Goal: Task Accomplishment & Management: Complete application form

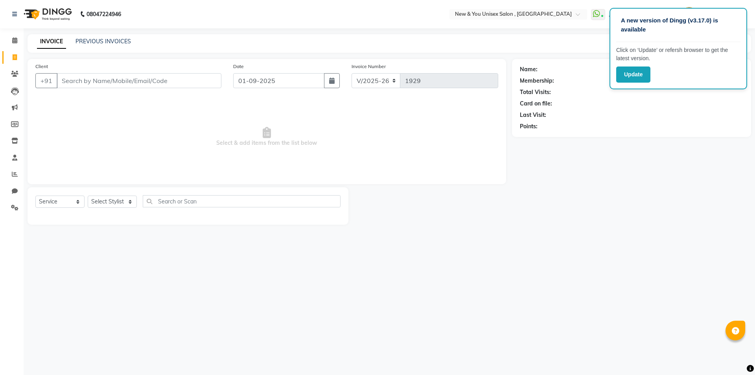
select select "31"
select select "service"
select select "70140"
click at [88, 196] on select "Select Stylist HEMANT [PERSON_NAME] [PERSON_NAME] Salon Manager [PERSON_NAME] […" at bounding box center [112, 202] width 49 height 12
click at [170, 203] on input "text" at bounding box center [242, 201] width 198 height 12
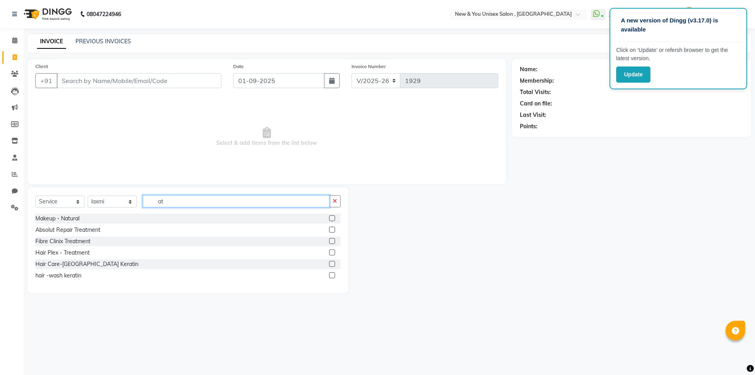
type input "a"
type input "c"
type input "n"
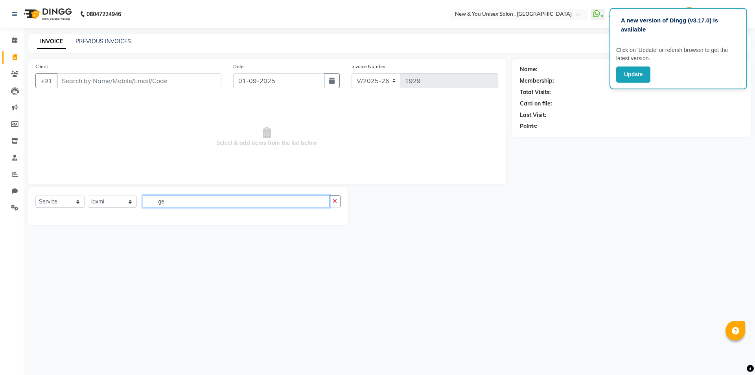
type input "g"
type input "n"
type input "p"
type input "c"
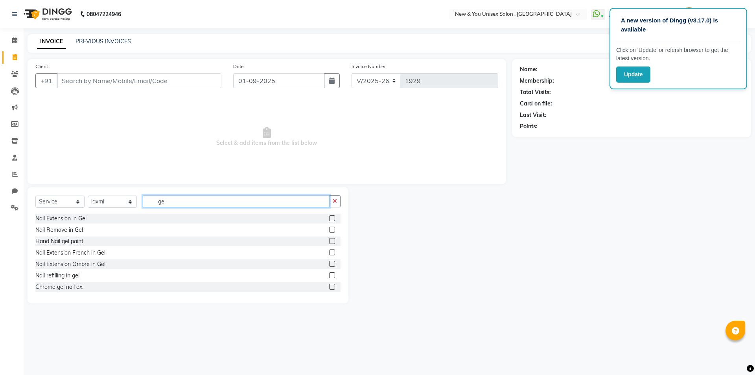
type input "g"
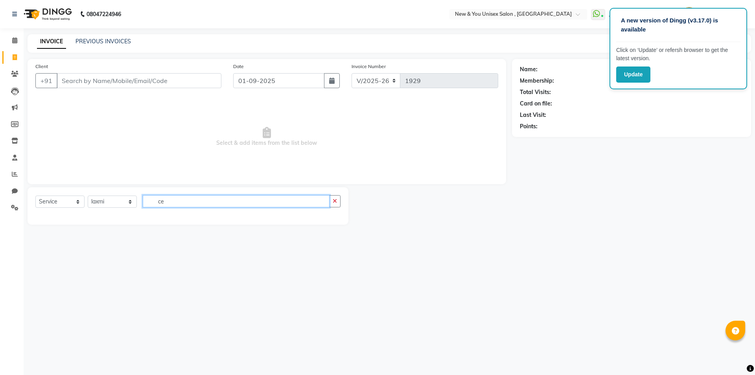
type input "c"
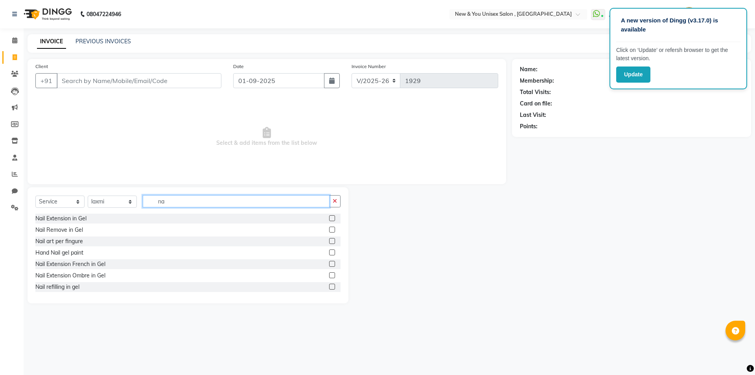
type input "n"
type input "c"
drag, startPoint x: 200, startPoint y: 202, endPoint x: 152, endPoint y: 210, distance: 48.6
click at [152, 210] on div "Select Service Product Membership Package Voucher Prepaid Gift Card Select Styl…" at bounding box center [187, 204] width 305 height 18
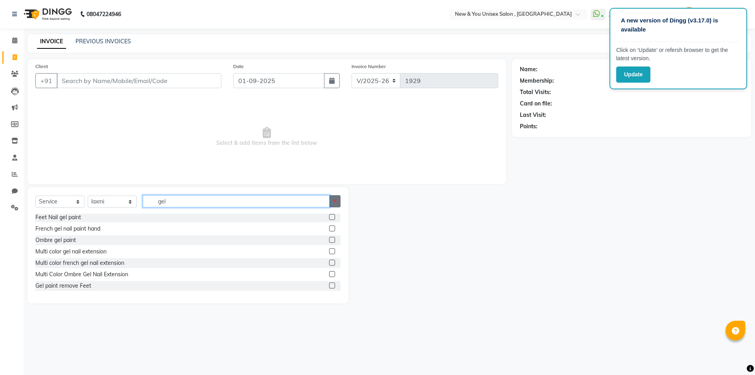
type input "gel"
click at [337, 197] on button "button" at bounding box center [334, 201] width 11 height 12
click at [133, 198] on select "Select Stylist HEMANT [PERSON_NAME] [PERSON_NAME] Salon Manager [PERSON_NAME] […" at bounding box center [112, 202] width 49 height 12
select select
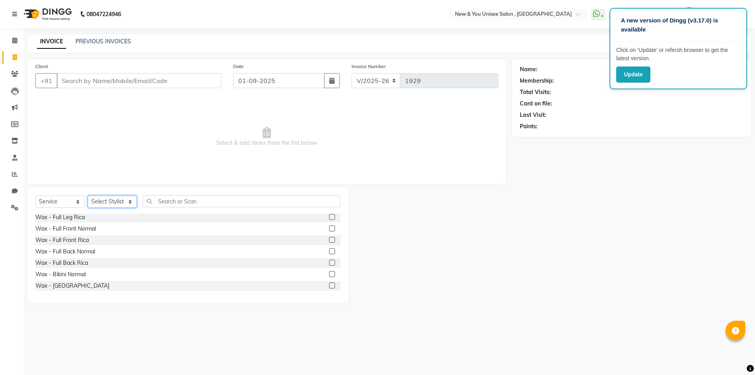
click at [88, 196] on select "Select Stylist HEMANT [PERSON_NAME] [PERSON_NAME] Salon Manager [PERSON_NAME] […" at bounding box center [112, 202] width 49 height 12
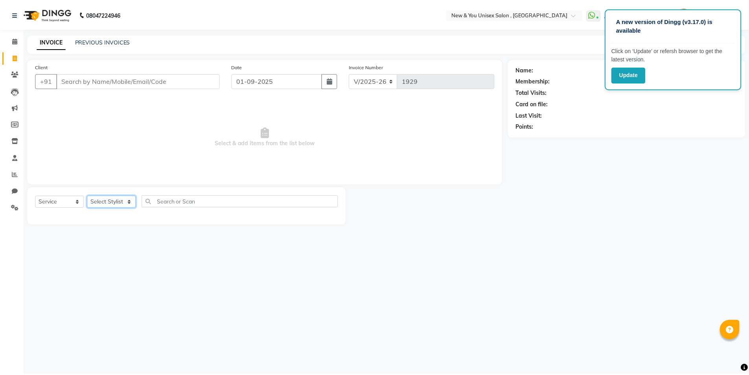
scroll to position [0, 0]
click at [634, 144] on div "Name: Membership: Total Visits: Card on file: Last Visit: Points:" at bounding box center [634, 142] width 245 height 166
click at [581, 42] on div "INVOICE PREVIOUS INVOICES Create New Save" at bounding box center [390, 43] width 724 height 18
drag, startPoint x: 625, startPoint y: 159, endPoint x: 303, endPoint y: 105, distance: 326.7
click at [624, 159] on div "Name: Membership: Total Visits: Card on file: Last Visit: Points:" at bounding box center [634, 142] width 245 height 166
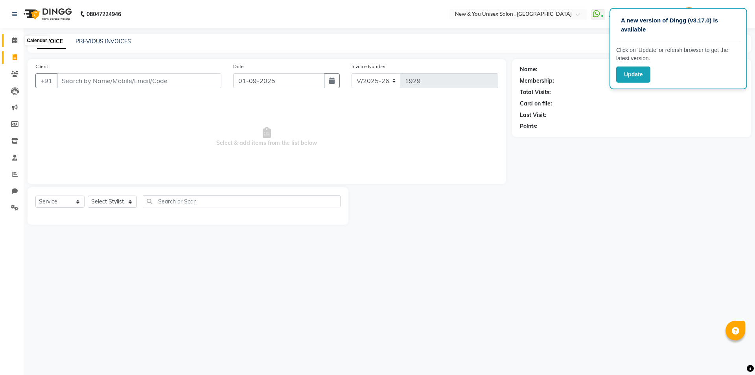
click at [19, 39] on span at bounding box center [15, 40] width 14 height 9
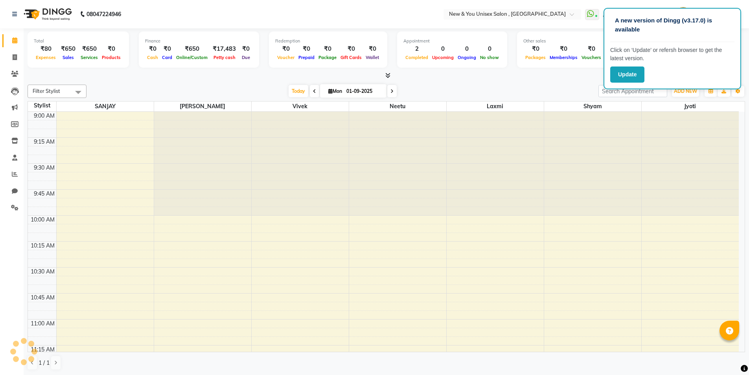
scroll to position [520, 0]
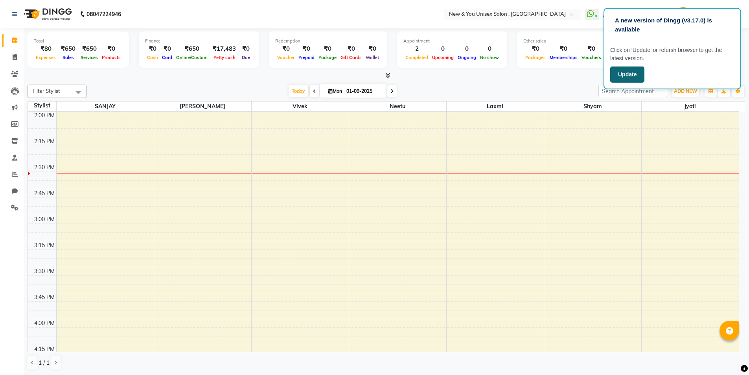
click at [637, 76] on button "Update" at bounding box center [628, 74] width 34 height 16
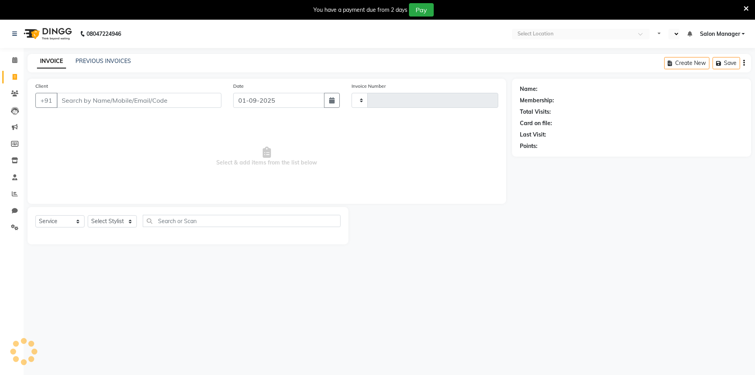
select select "service"
type input "1929"
select select "en"
select select "31"
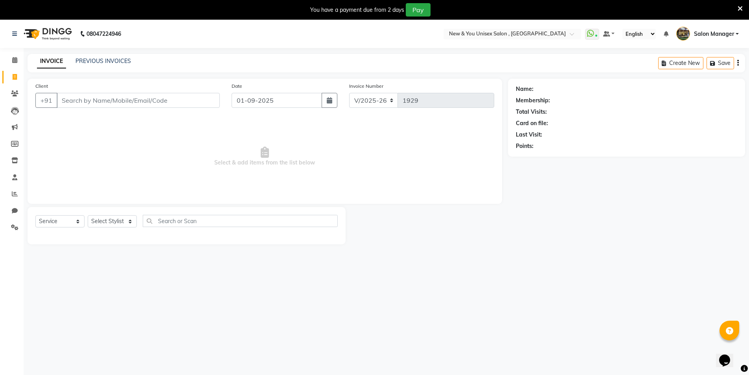
click at [743, 10] on icon at bounding box center [740, 8] width 5 height 7
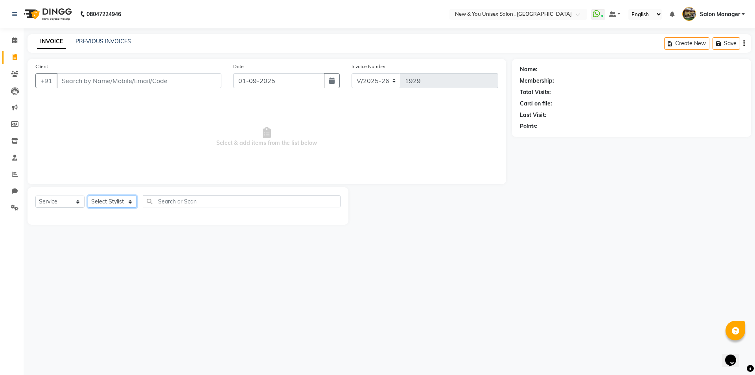
click at [114, 201] on select "Select Stylist HEMANT [PERSON_NAME] [PERSON_NAME] Salon Manager [PERSON_NAME] […" at bounding box center [112, 202] width 49 height 12
select select "70140"
click at [88, 196] on select "Select Stylist HEMANT [PERSON_NAME] [PERSON_NAME] Salon Manager [PERSON_NAME] […" at bounding box center [112, 202] width 49 height 12
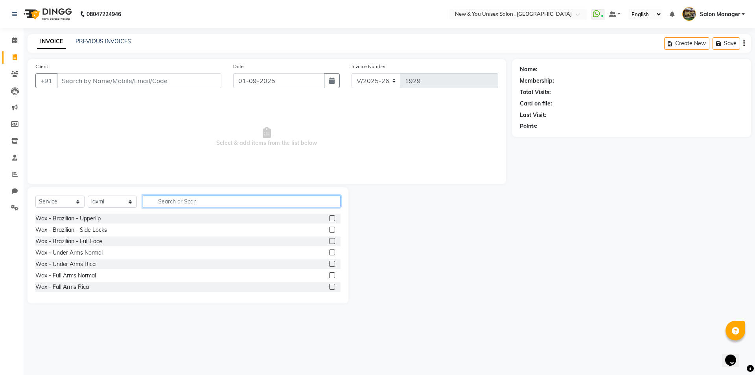
click at [197, 198] on input "text" at bounding box center [242, 201] width 198 height 12
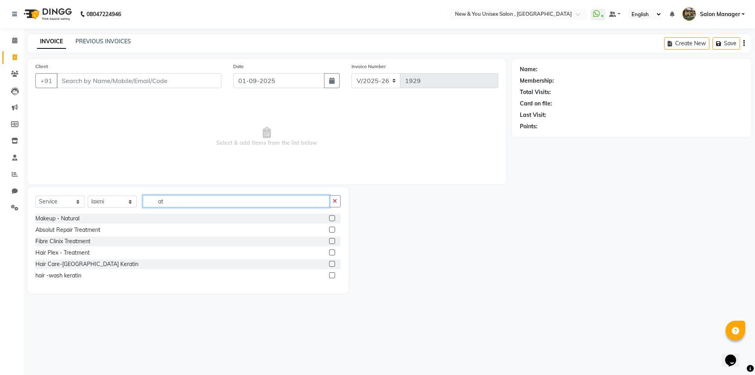
type input "a"
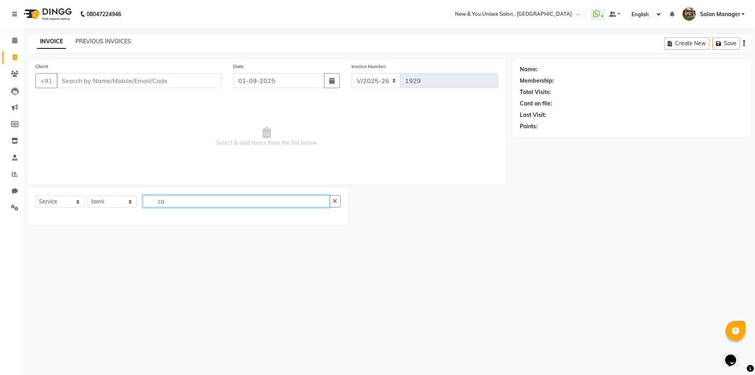
type input "c"
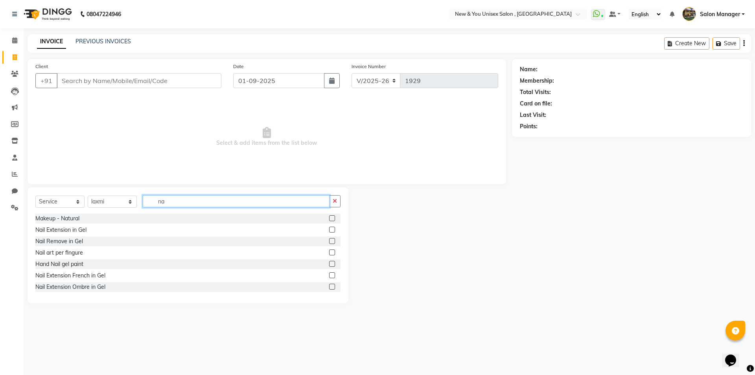
type input "n"
drag, startPoint x: 196, startPoint y: 205, endPoint x: 154, endPoint y: 207, distance: 41.7
click at [154, 207] on div "Select Service Product Membership Package Voucher Prepaid Gift Card Select Styl…" at bounding box center [187, 204] width 305 height 18
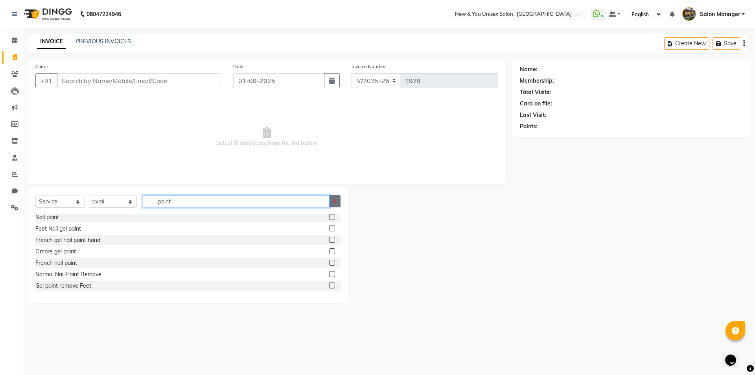
type input "paint"
click at [338, 198] on button "button" at bounding box center [334, 201] width 11 height 12
click at [114, 205] on select "Select Stylist HEMANT [PERSON_NAME] [PERSON_NAME] Salon Manager [PERSON_NAME] […" at bounding box center [112, 202] width 49 height 12
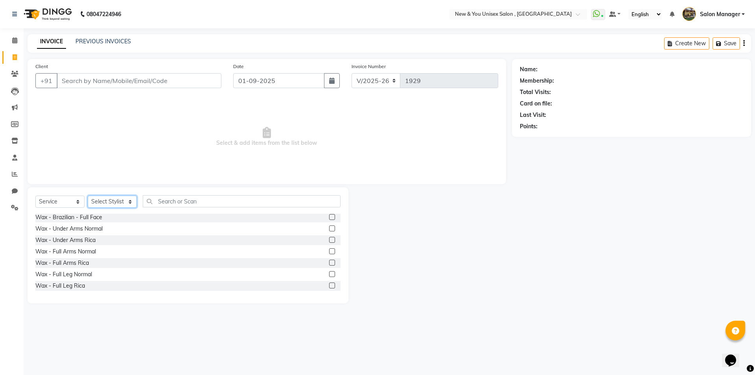
click at [88, 196] on select "Select Stylist HEMANT [PERSON_NAME] [PERSON_NAME] Salon Manager [PERSON_NAME] […" at bounding box center [112, 202] width 49 height 12
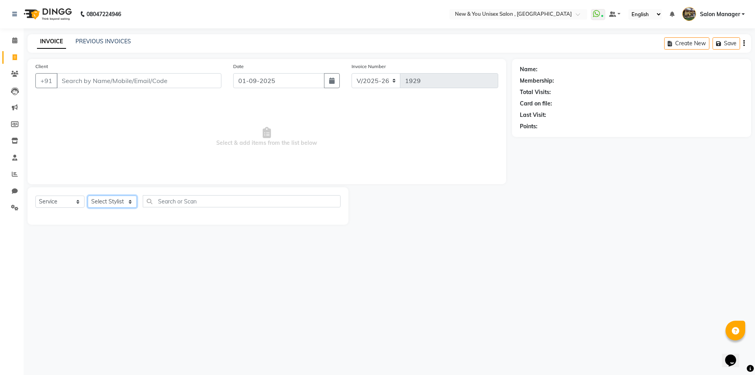
scroll to position [0, 0]
click at [111, 205] on select "Select Stylist HEMANT [PERSON_NAME] [PERSON_NAME] Salon Manager [PERSON_NAME] […" at bounding box center [112, 202] width 49 height 12
select select "70140"
click at [88, 196] on select "Select Stylist HEMANT [PERSON_NAME] [PERSON_NAME] Salon Manager [PERSON_NAME] […" at bounding box center [112, 202] width 49 height 12
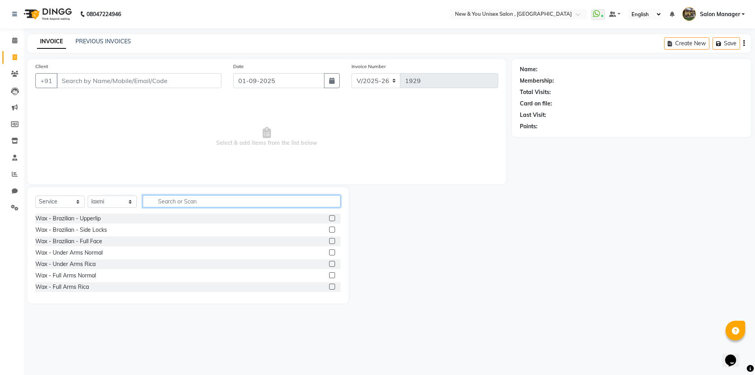
click at [167, 199] on input "text" at bounding box center [242, 201] width 198 height 12
type input "e"
type input "gel"
click at [74, 244] on div "Hand Nail gel paint" at bounding box center [59, 241] width 48 height 8
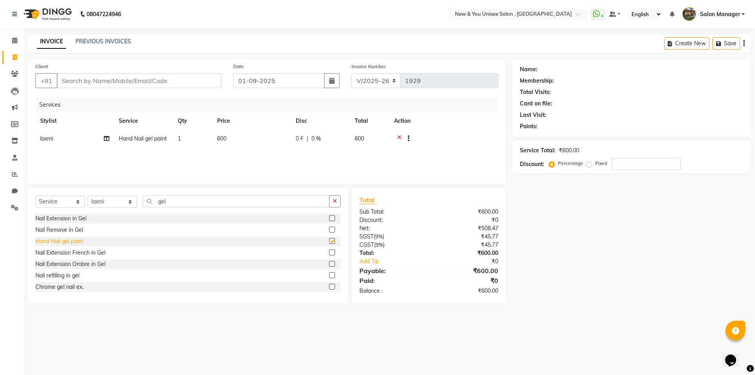
checkbox input "false"
click at [209, 200] on input "gel" at bounding box center [236, 201] width 187 height 12
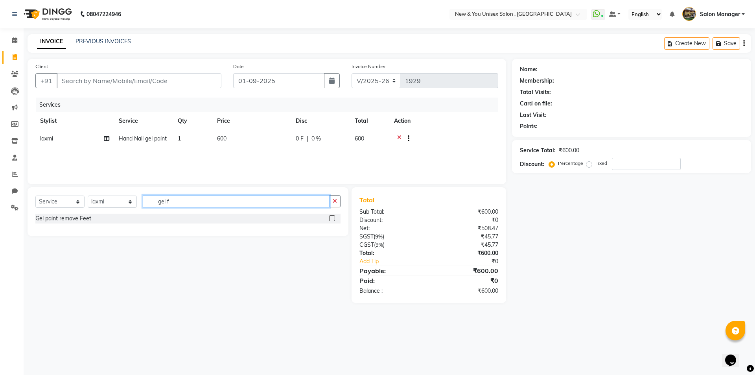
scroll to position [0, 0]
type input "gel fee"
click at [66, 220] on div "Gel paint remove Feet" at bounding box center [63, 218] width 56 height 8
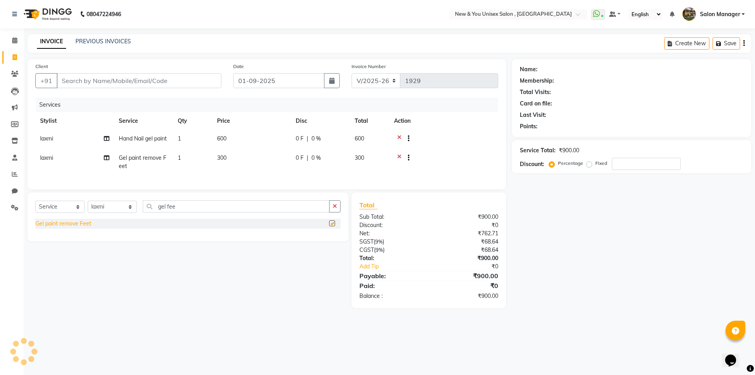
checkbox input "false"
click at [360, 158] on span "300" at bounding box center [359, 157] width 9 height 7
select select "70140"
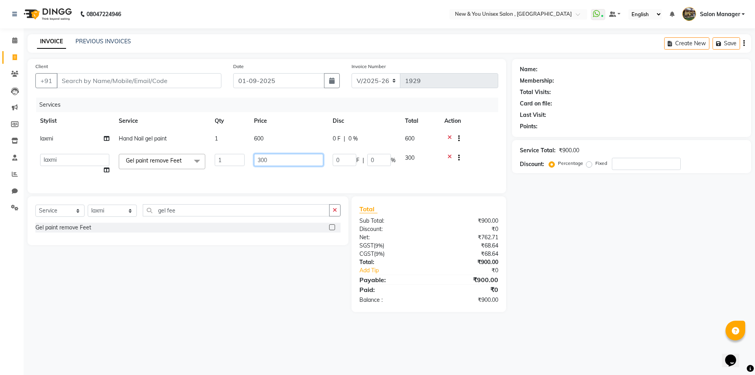
click at [265, 160] on input "300" at bounding box center [288, 160] width 69 height 12
type input "600"
click at [598, 207] on div "Name: Membership: Total Visits: Card on file: Last Visit: Points: Service Total…" at bounding box center [634, 185] width 245 height 253
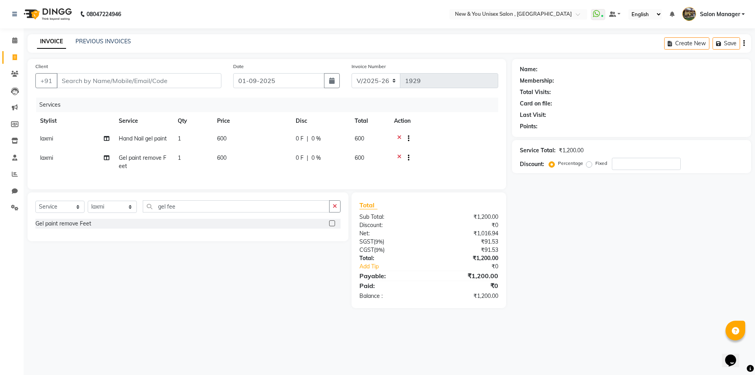
click at [232, 138] on td "600" at bounding box center [251, 139] width 79 height 19
select select "70140"
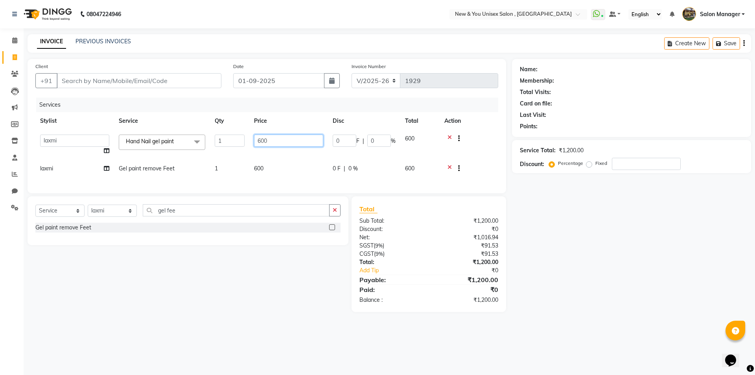
click at [269, 140] on input "600" at bounding box center [288, 141] width 69 height 12
type input "6"
type input "1000"
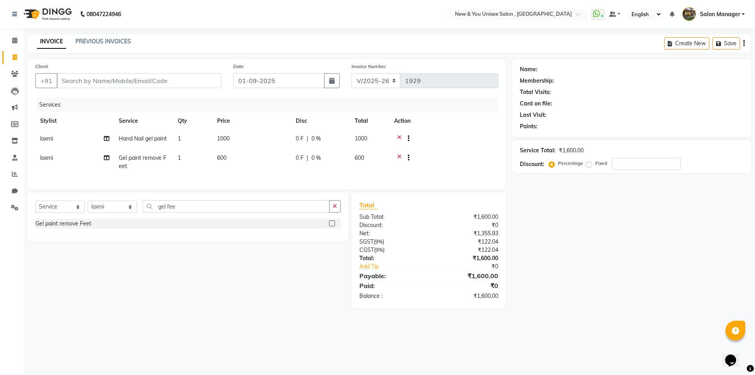
click at [265, 170] on td "600" at bounding box center [251, 162] width 79 height 26
select select "70140"
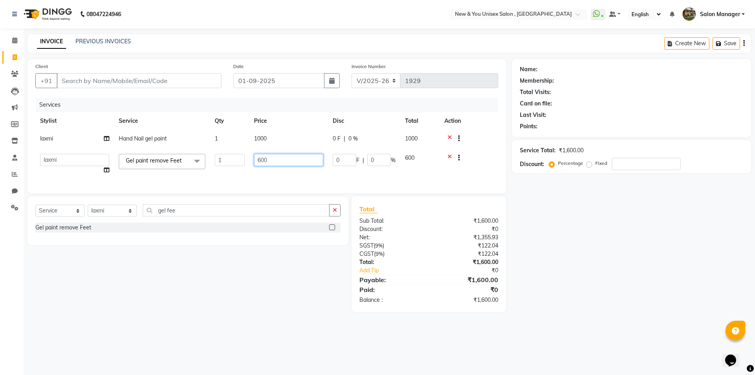
click at [271, 161] on input "600" at bounding box center [288, 160] width 69 height 12
type input "6"
type input "1000"
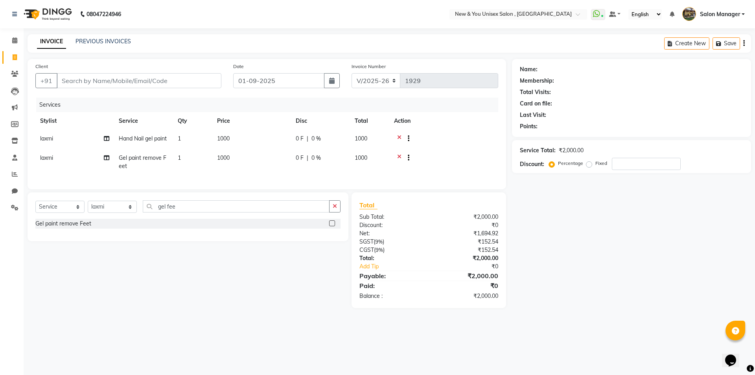
click at [755, 289] on div "Name: Membership: Total Visits: Card on file: Last Visit: Points: Service Total…" at bounding box center [634, 183] width 245 height 249
click at [620, 163] on input "number" at bounding box center [646, 164] width 69 height 12
type input "20"
click at [650, 295] on div "Name: Membership: Total Visits: Card on file: Last Visit: Points: Service Total…" at bounding box center [634, 183] width 245 height 249
click at [73, 82] on input "Client" at bounding box center [139, 80] width 165 height 15
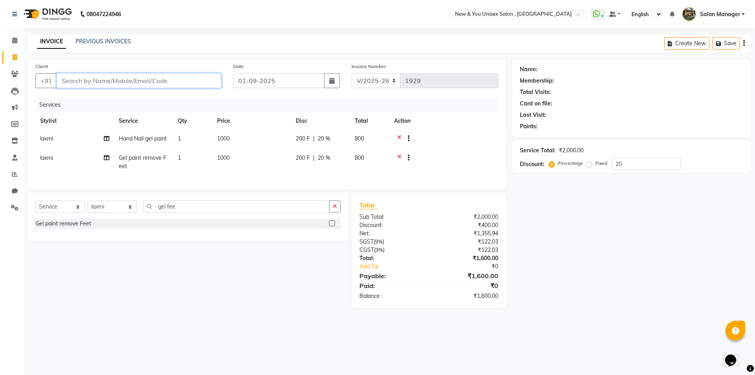
type input "9"
type input "0"
type input "9971918772"
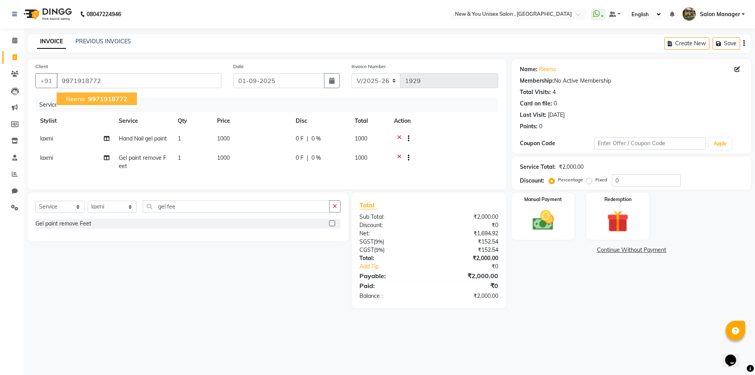
click at [103, 100] on span "9971918772" at bounding box center [107, 99] width 39 height 8
click at [397, 157] on icon at bounding box center [399, 159] width 4 height 10
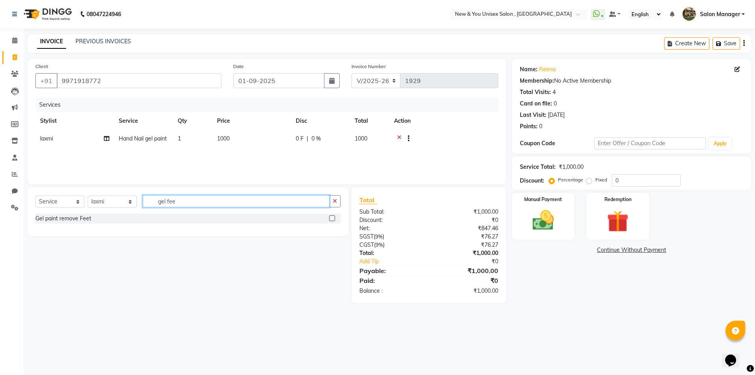
click at [184, 203] on input "gel fee" at bounding box center [236, 201] width 187 height 12
click at [288, 202] on input "gel fee" at bounding box center [236, 201] width 187 height 12
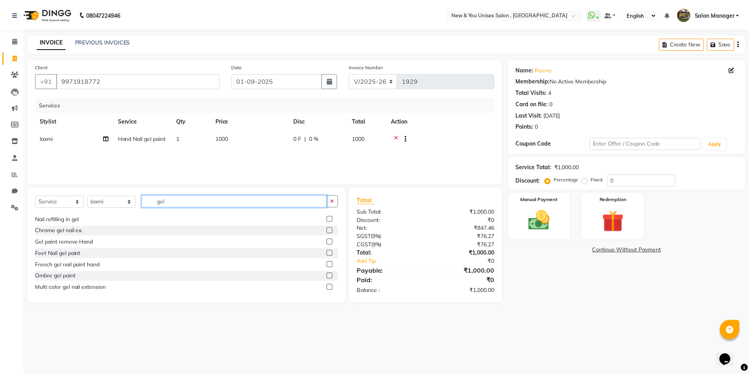
scroll to position [59, 0]
type input "gel"
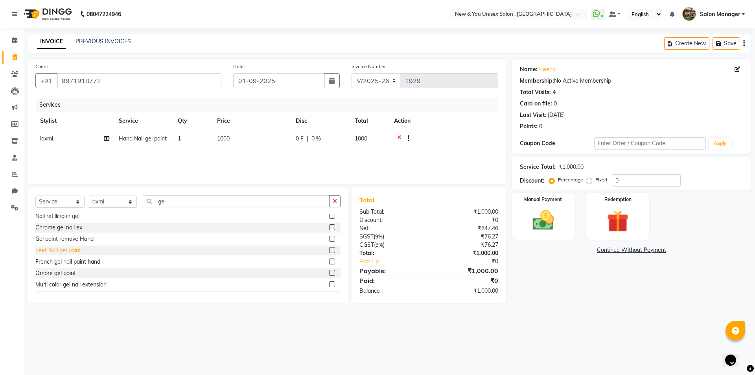
click at [67, 251] on div "Feet Nail gel paint" at bounding box center [58, 250] width 46 height 8
checkbox input "false"
click at [221, 160] on span "600" at bounding box center [221, 157] width 9 height 7
select select "70140"
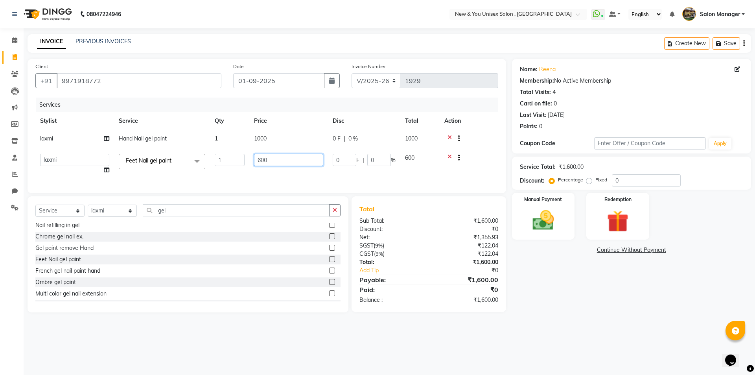
click at [262, 161] on input "600" at bounding box center [288, 160] width 69 height 12
type input "1000"
click at [663, 320] on div "08047224946 Select Location × New & You Unisex Salon , Gurugram WhatsApp Status…" at bounding box center [377, 187] width 755 height 375
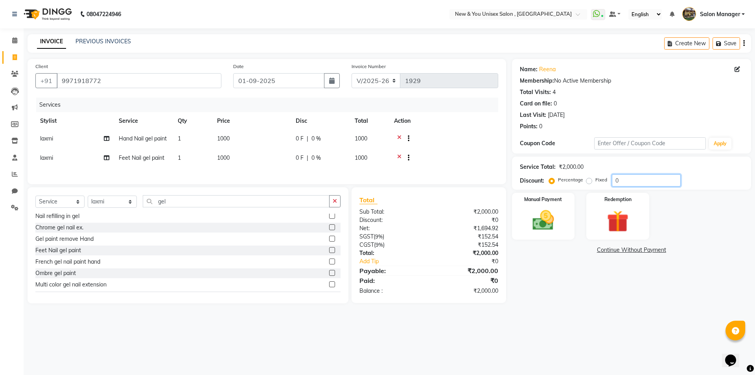
click at [622, 177] on input "0" at bounding box center [646, 180] width 69 height 12
type input "20"
click at [621, 303] on div "Name: Reena Membership: No Active Membership Total Visits: 4 Card on file: 0 La…" at bounding box center [634, 181] width 245 height 244
click at [596, 278] on div "Name: Reena Membership: No Active Membership Total Visits: 4 Card on file: 0 La…" at bounding box center [634, 181] width 245 height 244
click at [359, 137] on span "800" at bounding box center [359, 138] width 9 height 7
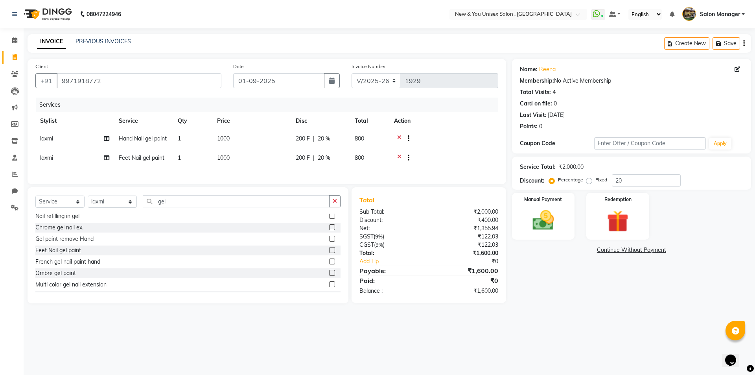
select select "70140"
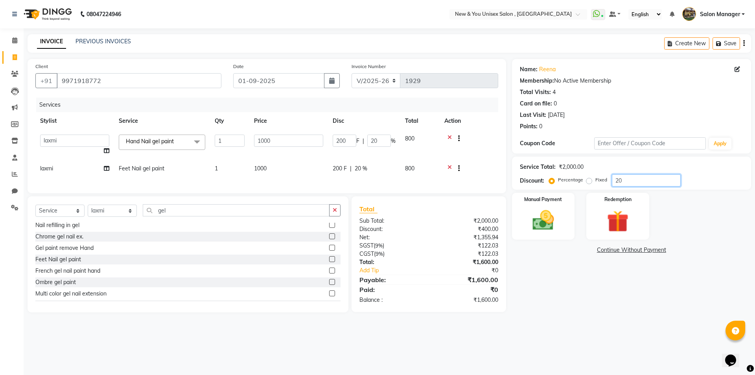
click at [619, 183] on input "20" at bounding box center [646, 180] width 69 height 12
type input "100"
type input "1000"
type input "100"
type input "10"
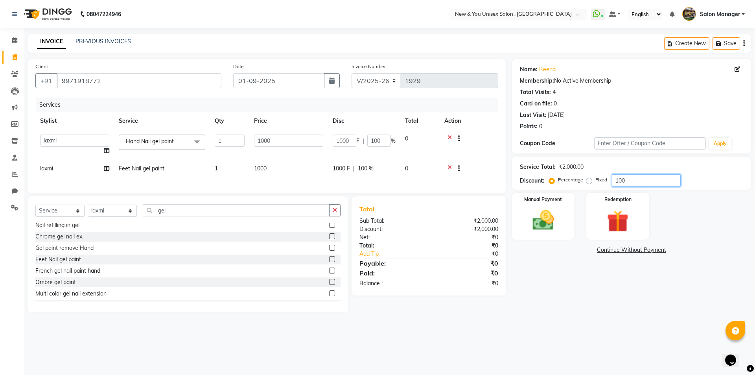
type input "100"
type input "10"
type input "1"
type input "10"
type input "1"
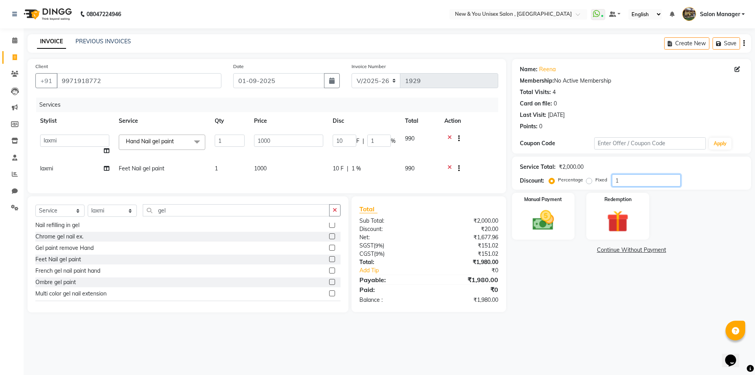
type input "10"
type input "100"
type input "10"
click at [608, 340] on div "08047224946 Select Location × New & You Unisex Salon , Gurugram WhatsApp Status…" at bounding box center [377, 187] width 755 height 375
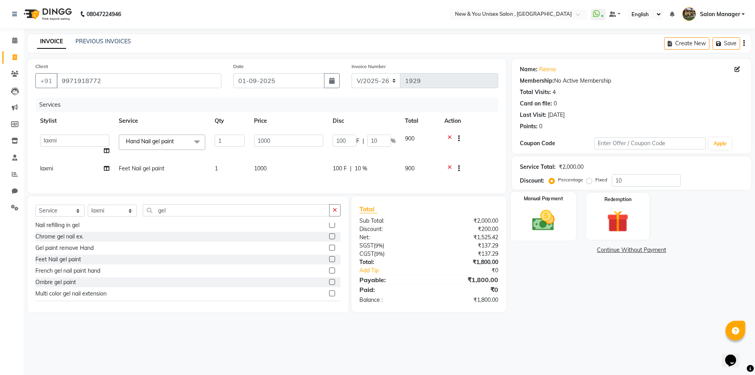
click at [547, 219] on img at bounding box center [543, 220] width 37 height 26
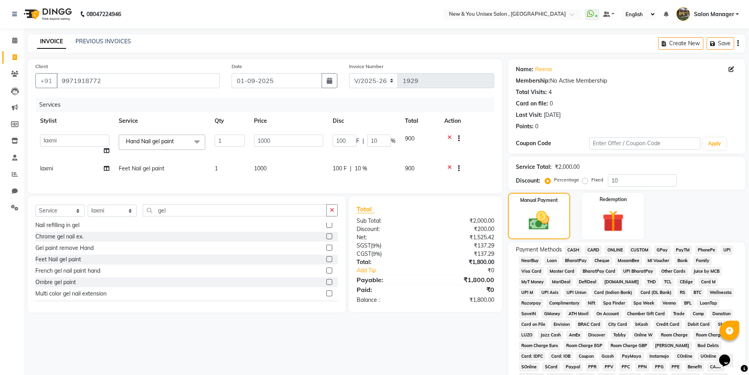
click at [572, 247] on span "CASH" at bounding box center [573, 249] width 17 height 9
click at [740, 48] on div "Create New Save" at bounding box center [702, 43] width 87 height 18
click at [738, 44] on icon "button" at bounding box center [739, 43] width 2 height 0
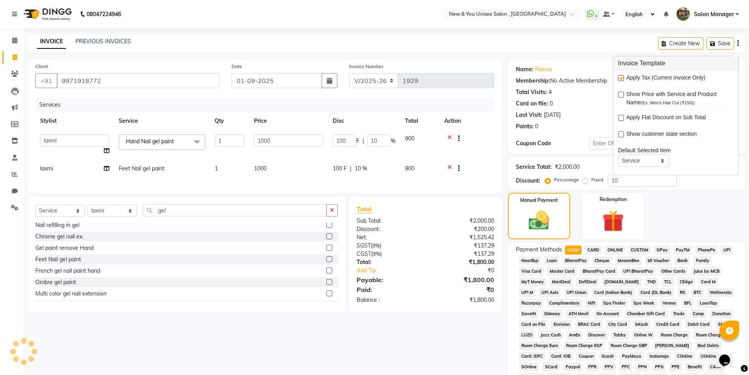
click at [623, 81] on label at bounding box center [621, 78] width 6 height 6
click at [623, 81] on input "checkbox" at bounding box center [620, 78] width 5 height 5
checkbox input "false"
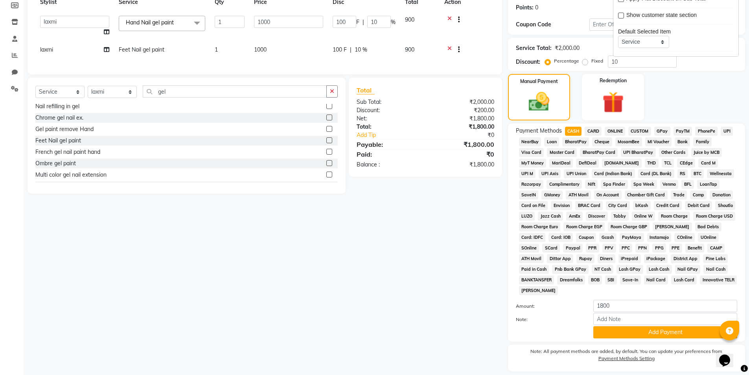
scroll to position [143, 0]
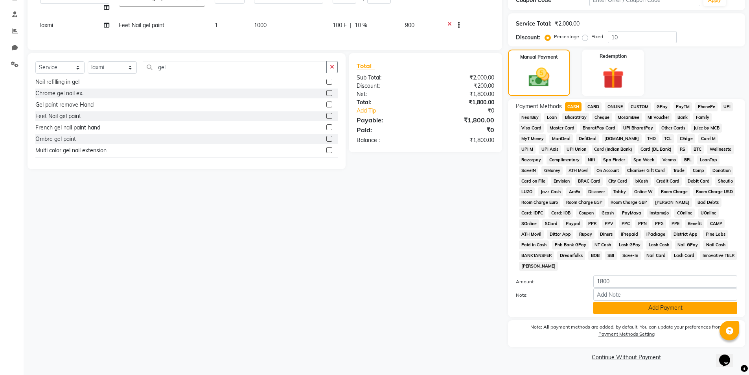
click at [622, 310] on button "Add Payment" at bounding box center [666, 308] width 144 height 12
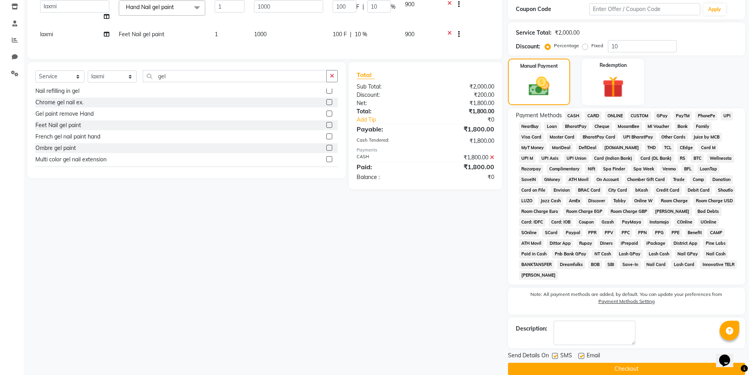
scroll to position [146, 0]
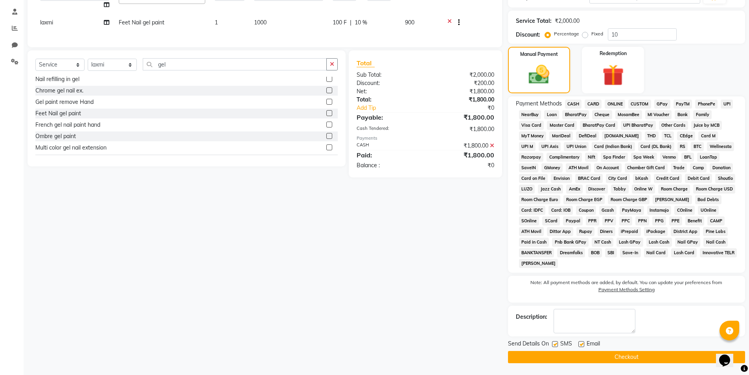
click at [647, 358] on button "Checkout" at bounding box center [626, 357] width 237 height 12
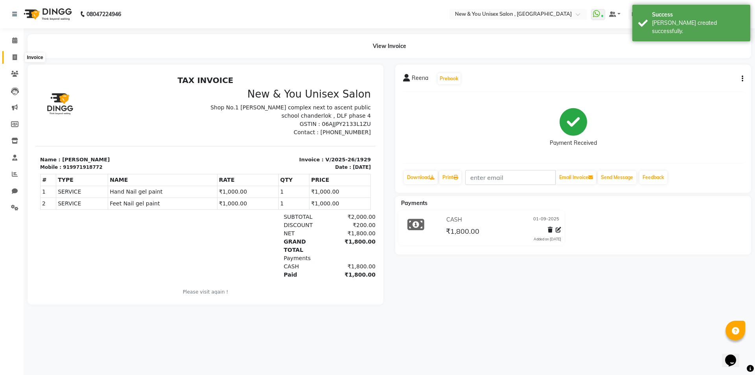
click at [14, 59] on icon at bounding box center [15, 57] width 4 height 6
select select "service"
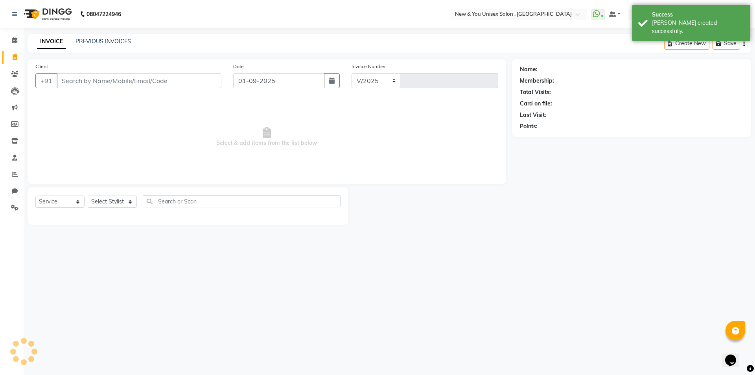
select select "31"
type input "1930"
